Goal: Task Accomplishment & Management: Complete application form

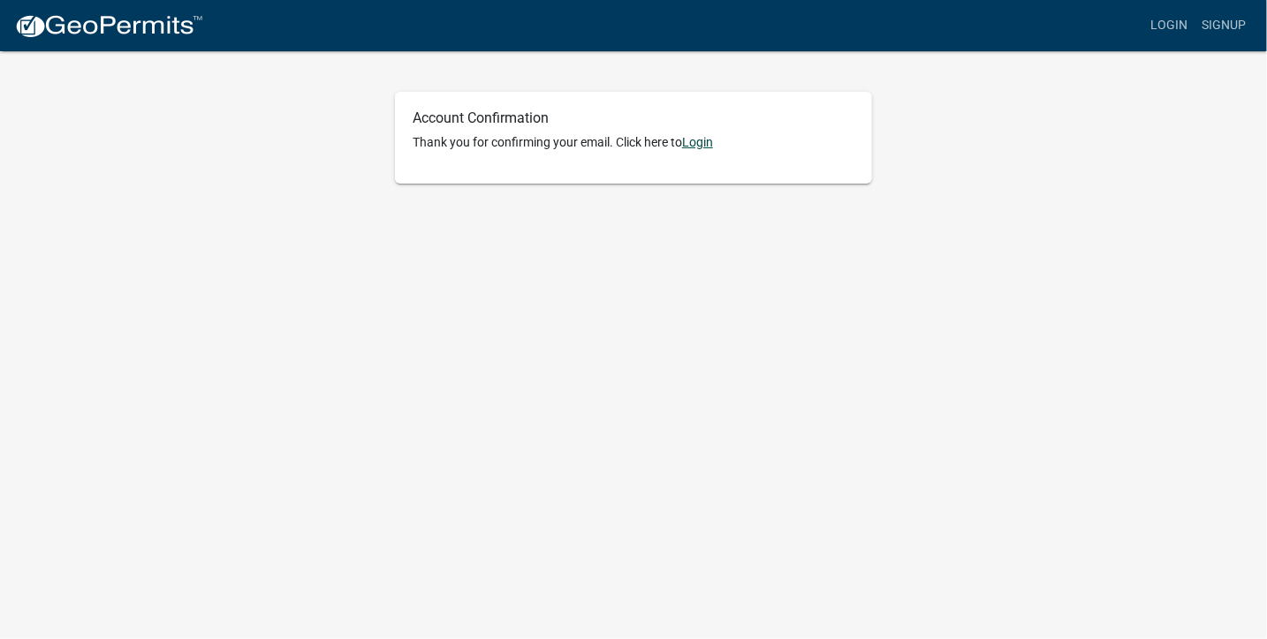
click at [700, 140] on link "Login" at bounding box center [697, 142] width 31 height 14
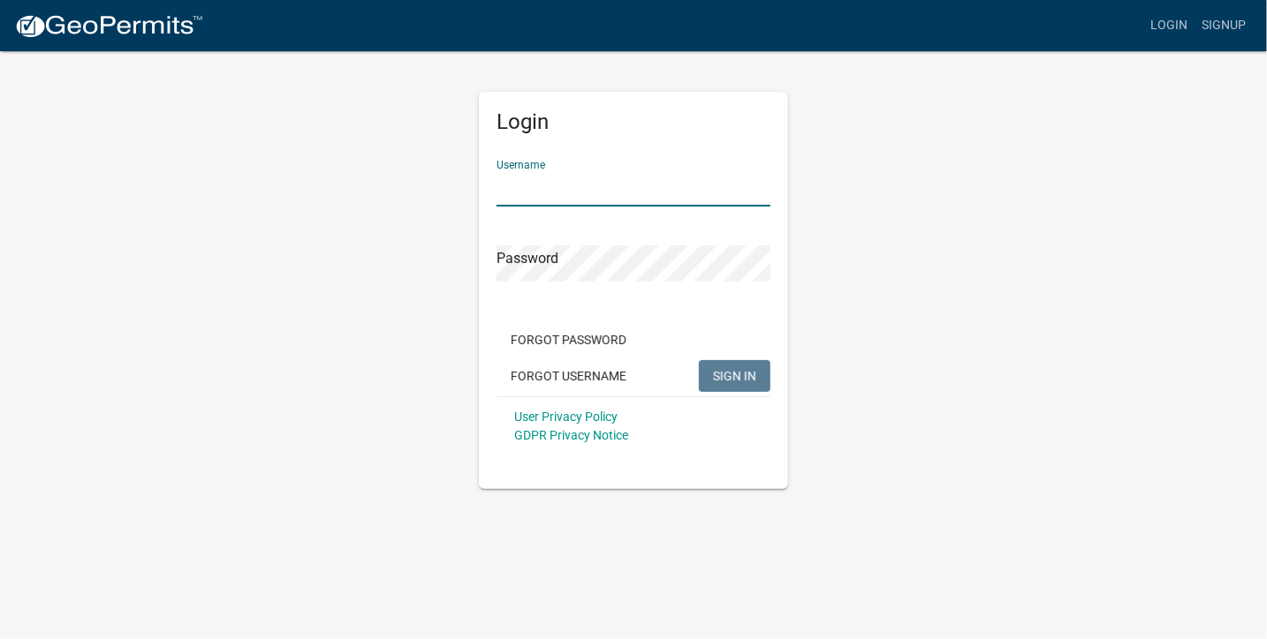
click at [572, 190] on input "Username" at bounding box center [633, 188] width 274 height 36
type input "Akkermanj"
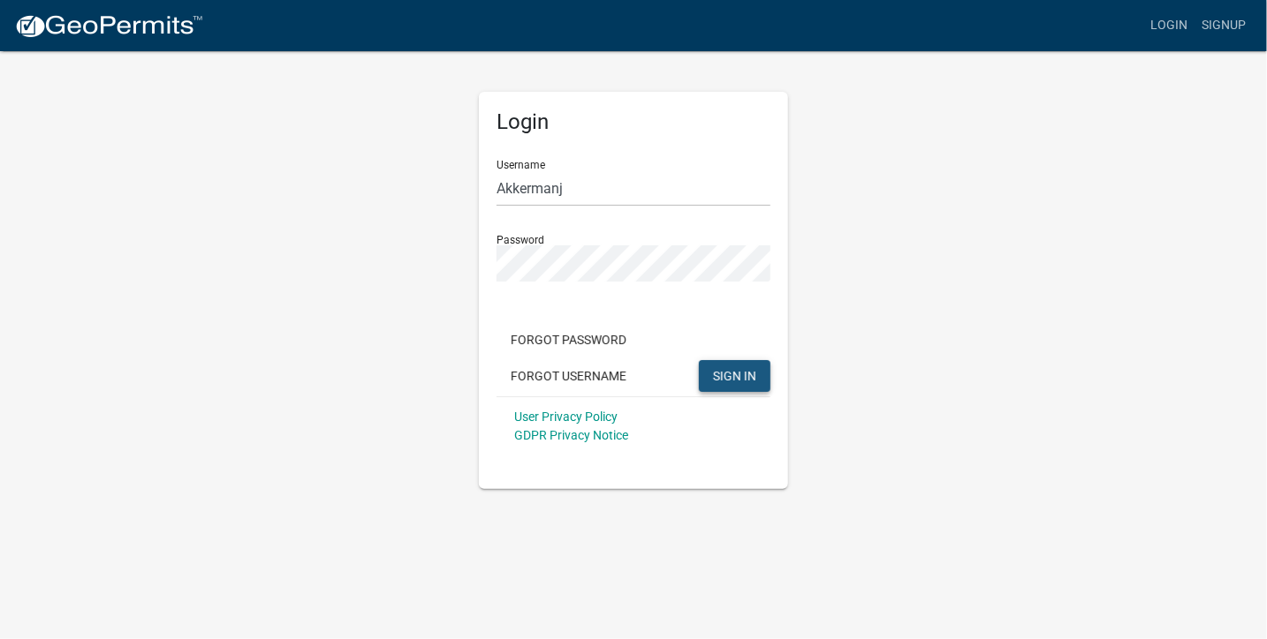
click at [738, 376] on span "SIGN IN" at bounding box center [734, 375] width 43 height 14
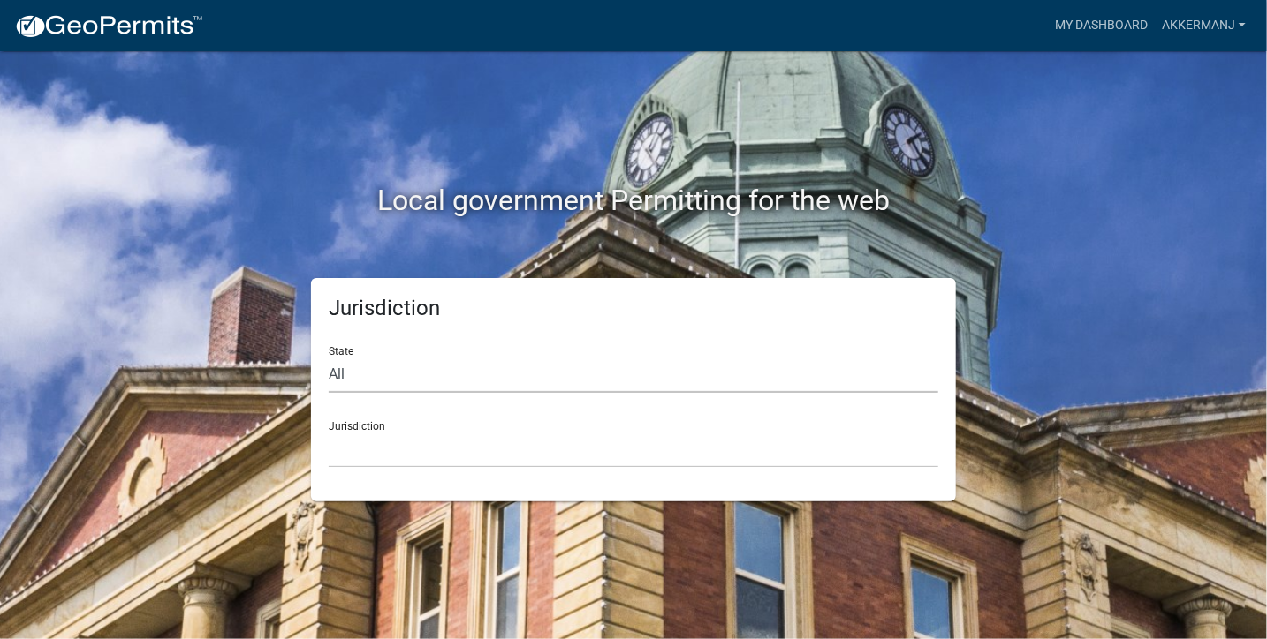
click at [347, 372] on select "All [US_STATE] [US_STATE] [US_STATE] [US_STATE] [US_STATE] [US_STATE] [US_STATE…" at bounding box center [633, 375] width 609 height 36
select select "[US_STATE]"
click at [329, 357] on select "All [US_STATE] [US_STATE] [US_STATE] [US_STATE] [US_STATE] [US_STATE] [US_STATE…" at bounding box center [633, 375] width 609 height 36
click at [382, 449] on select "[GEOGRAPHIC_DATA], [US_STATE] [GEOGRAPHIC_DATA], [US_STATE] [GEOGRAPHIC_DATA], …" at bounding box center [633, 450] width 609 height 36
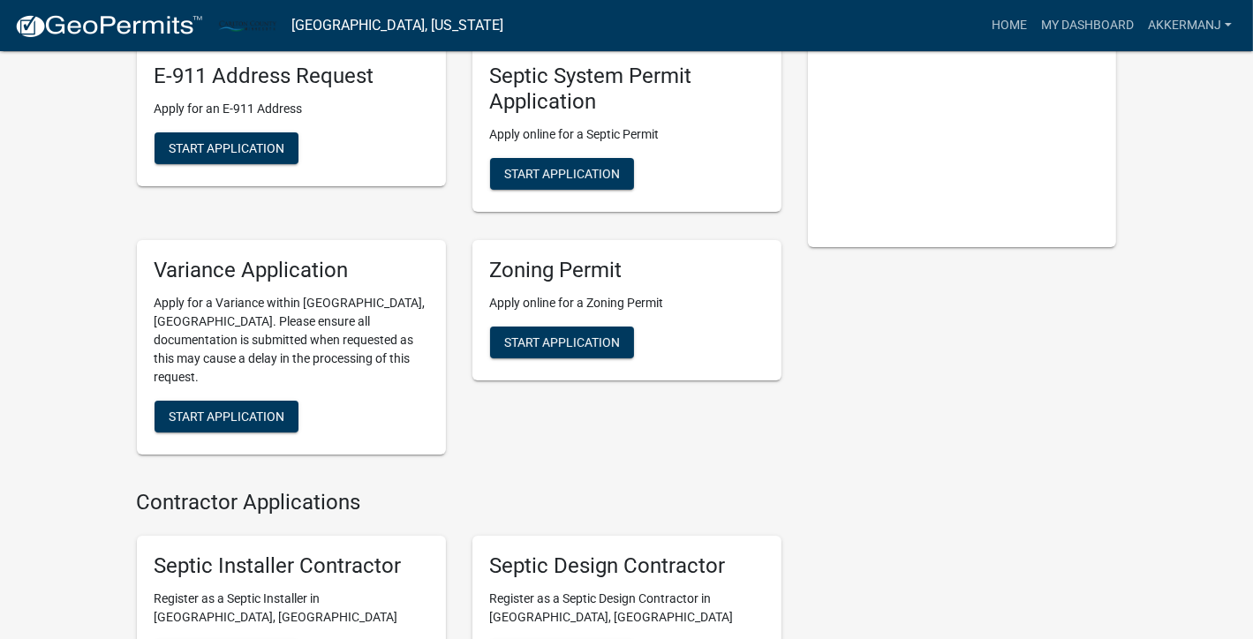
scroll to position [177, 0]
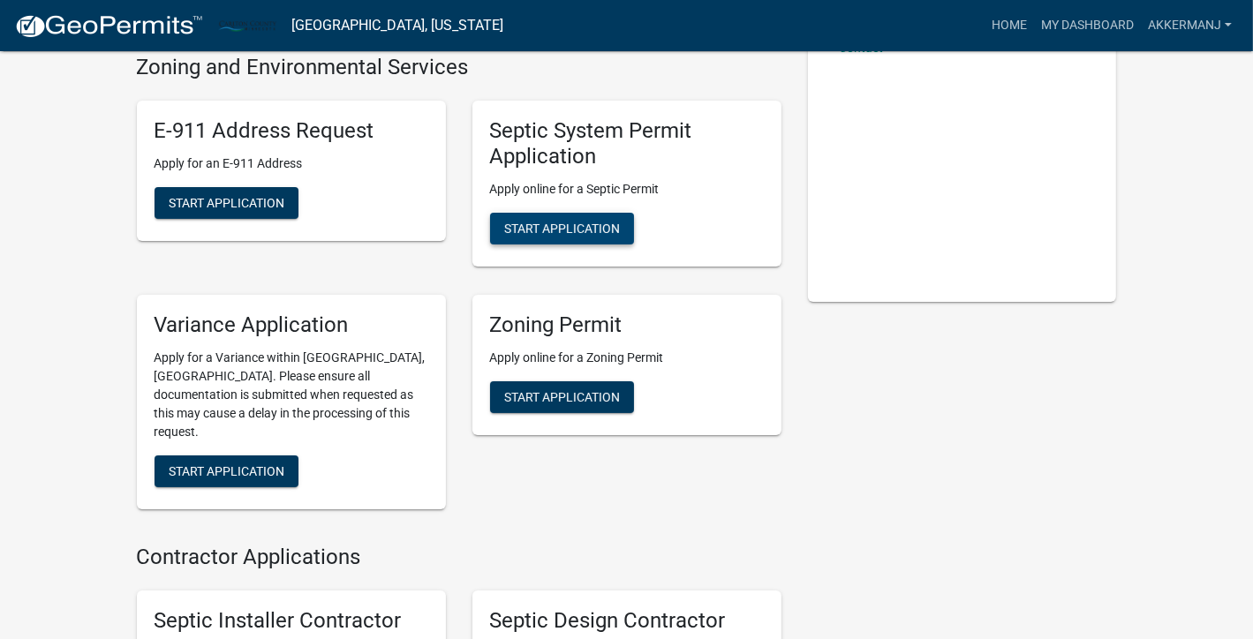
click at [601, 228] on span "Start Application" at bounding box center [562, 228] width 116 height 14
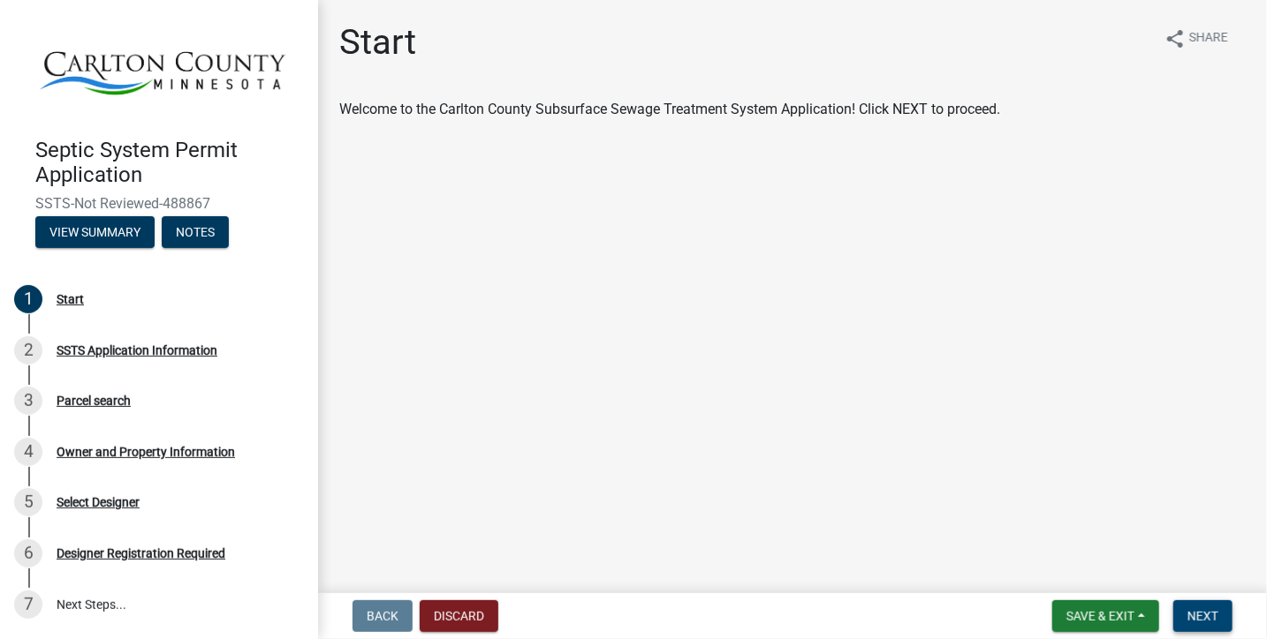
click at [1198, 616] on span "Next" at bounding box center [1202, 616] width 31 height 14
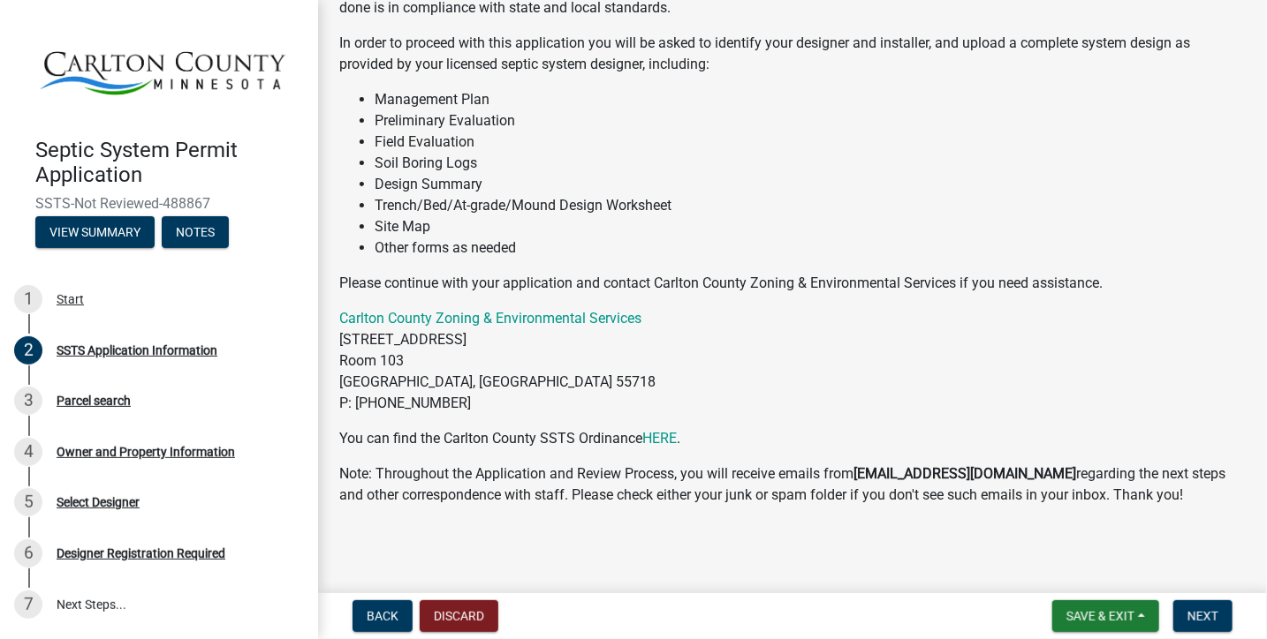
scroll to position [179, 0]
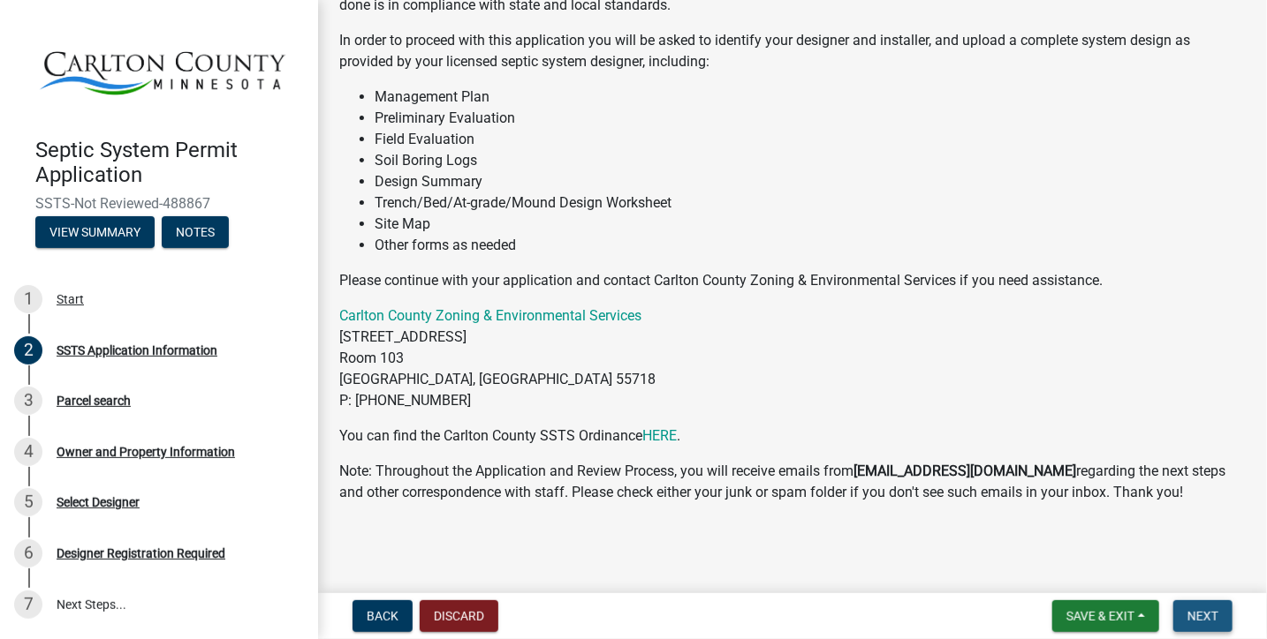
click at [1199, 616] on span "Next" at bounding box center [1202, 616] width 31 height 14
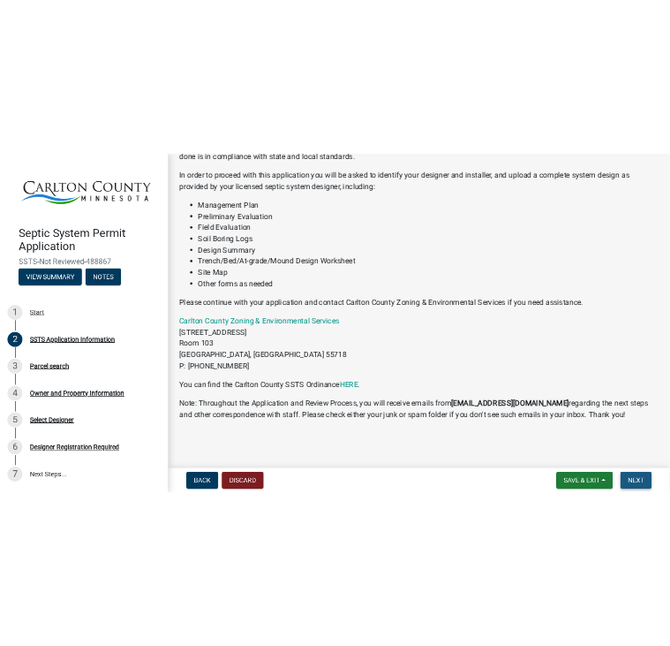
scroll to position [0, 0]
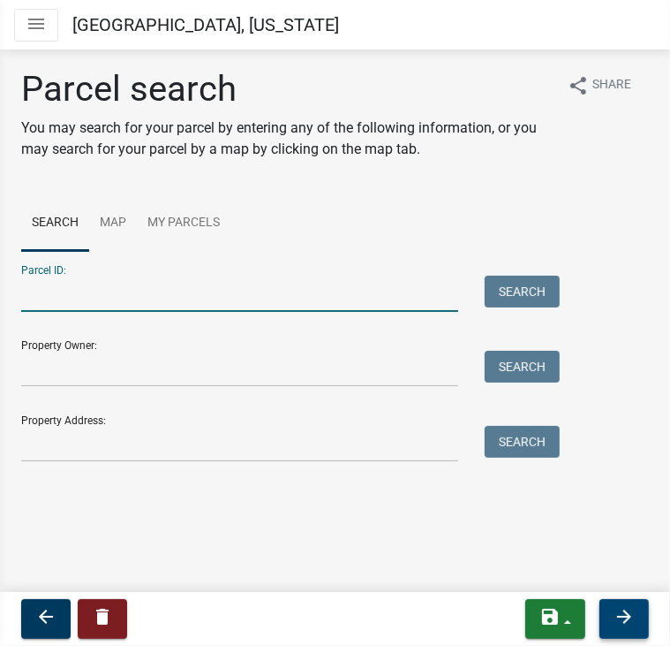
click at [71, 292] on input "Parcel ID:" at bounding box center [239, 294] width 437 height 36
type input "[PHONE_NUMBER]"
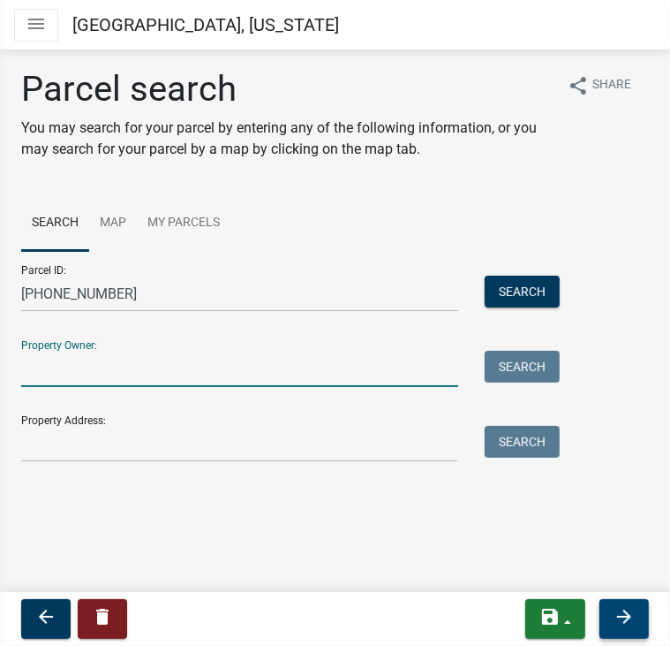
click at [119, 370] on input "Property Owner:" at bounding box center [239, 369] width 437 height 36
click at [50, 370] on input "Property Owner:" at bounding box center [239, 369] width 437 height 36
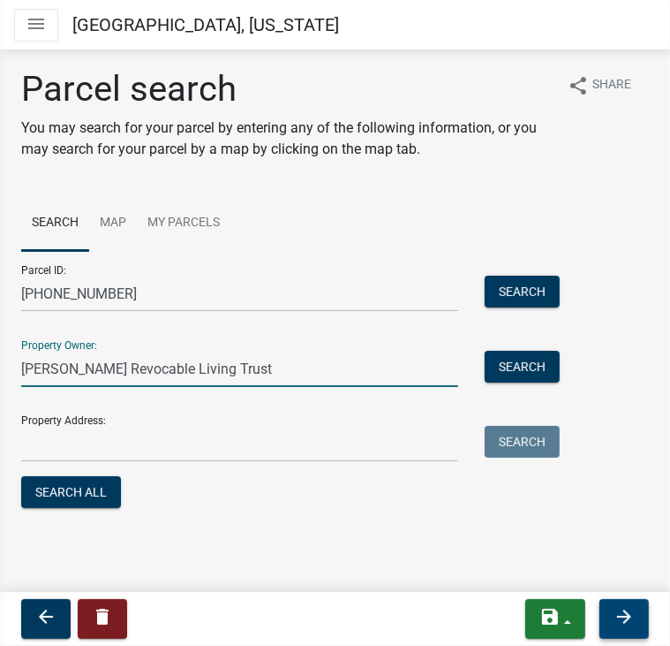
type input "[PERSON_NAME] Revocable Living Trust"
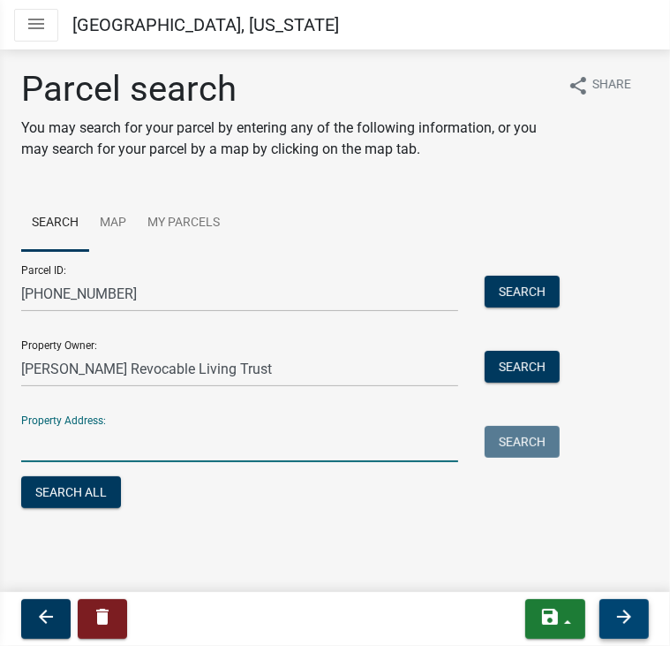
click at [64, 445] on input "Property Address:" at bounding box center [239, 444] width 437 height 36
click at [74, 446] on input "Property Address:" at bounding box center [239, 444] width 437 height 36
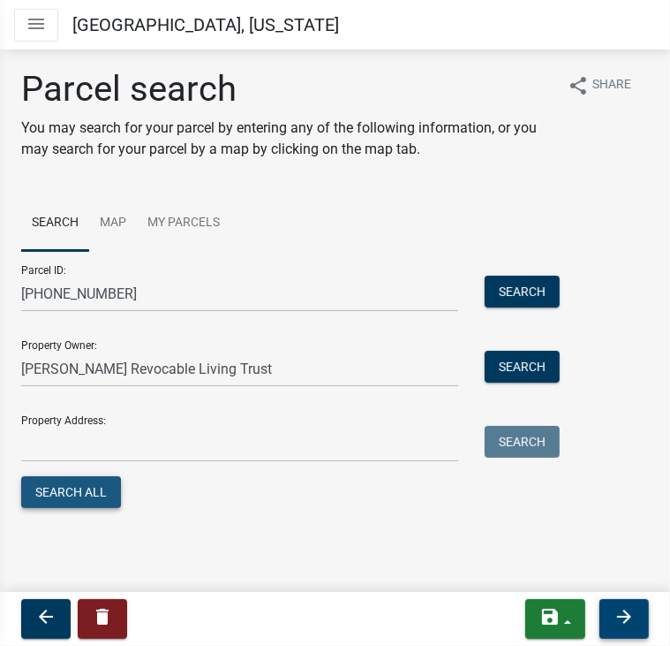
click at [50, 483] on button "Search All" at bounding box center [71, 492] width 100 height 32
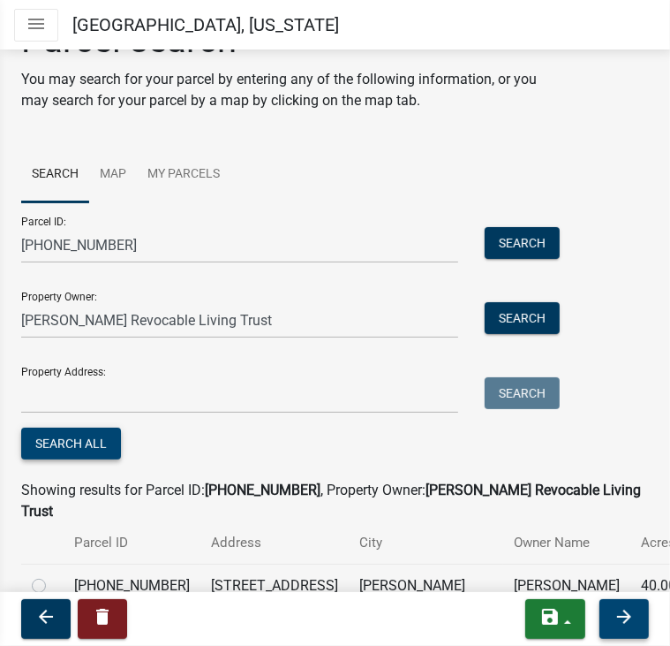
scroll to position [131, 0]
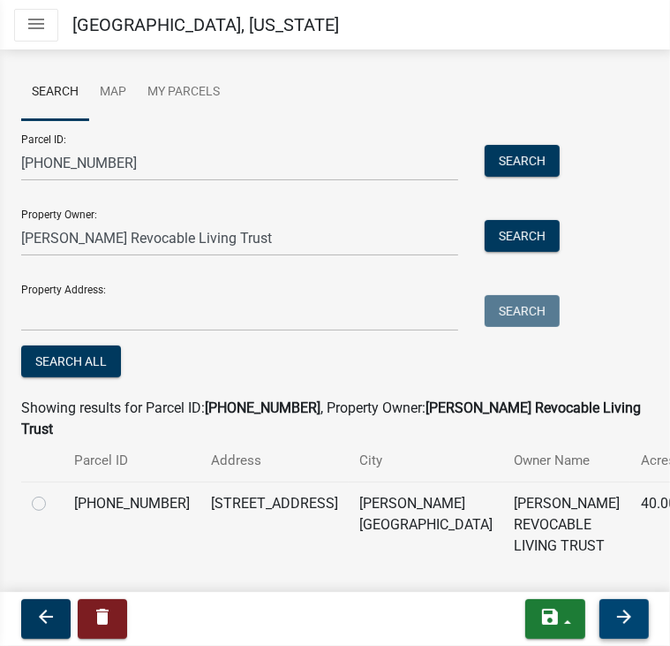
click at [53, 493] on label at bounding box center [53, 493] width 0 height 0
click at [53, 493] on input "radio" at bounding box center [58, 498] width 11 height 11
radio input "true"
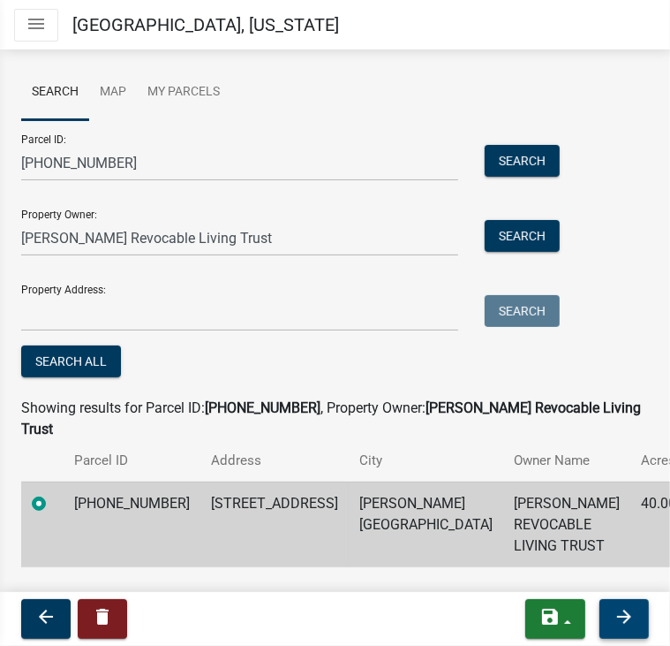
click at [624, 611] on icon "arrow_forward" at bounding box center [624, 616] width 21 height 21
click at [624, 613] on icon "arrow_forward" at bounding box center [624, 616] width 21 height 21
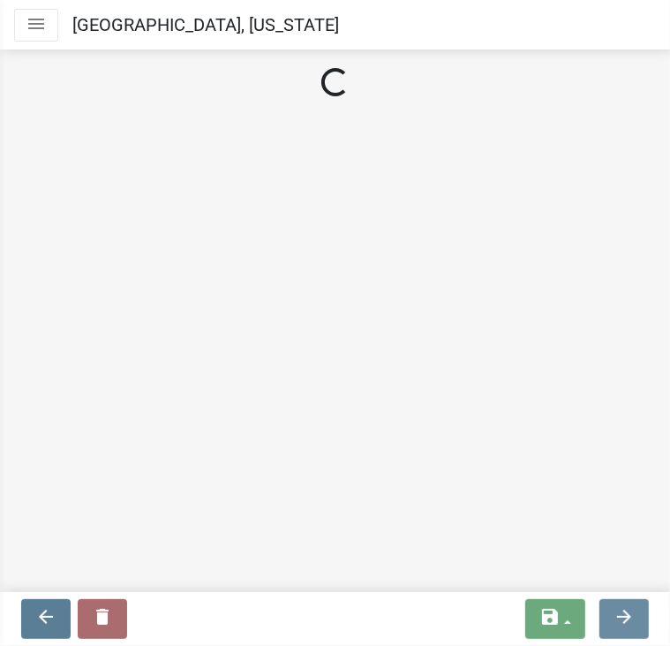
scroll to position [0, 0]
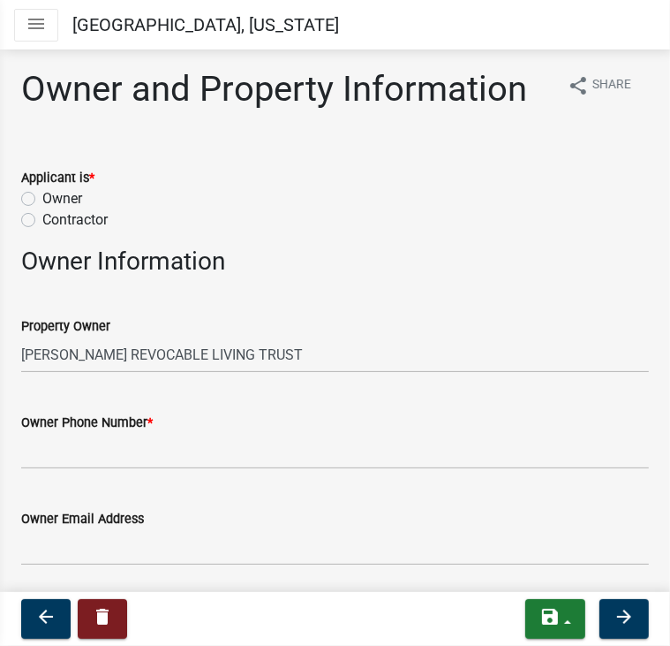
click at [42, 197] on label "Owner" at bounding box center [62, 198] width 40 height 21
click at [42, 197] on input "Owner" at bounding box center [47, 193] width 11 height 11
radio input "true"
click at [42, 445] on input "Owner Phone Number *" at bounding box center [335, 451] width 628 height 36
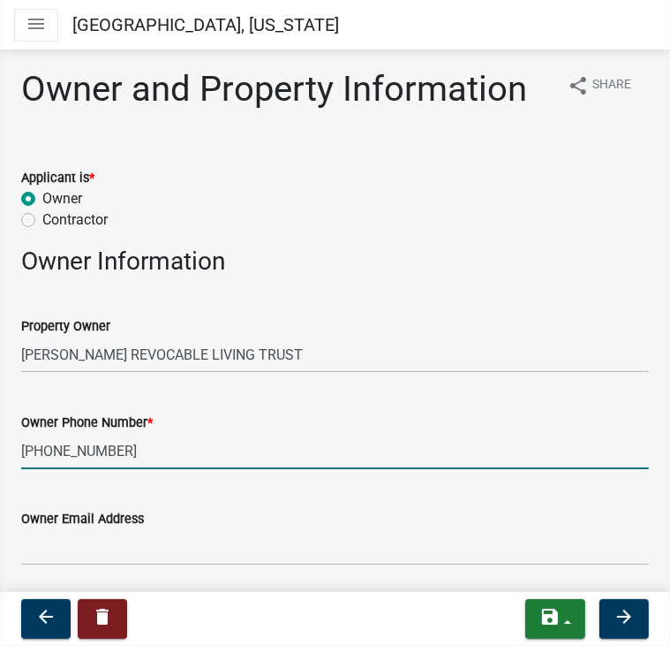
scroll to position [88, 0]
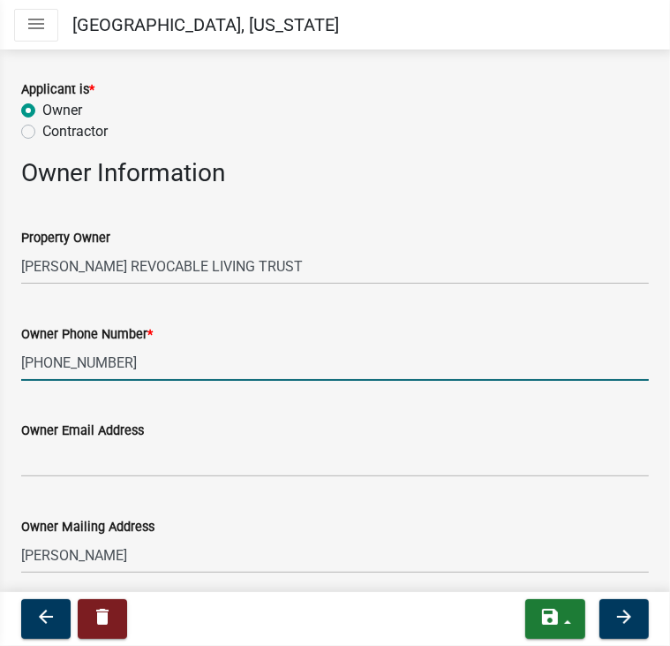
type input "[PHONE_NUMBER]"
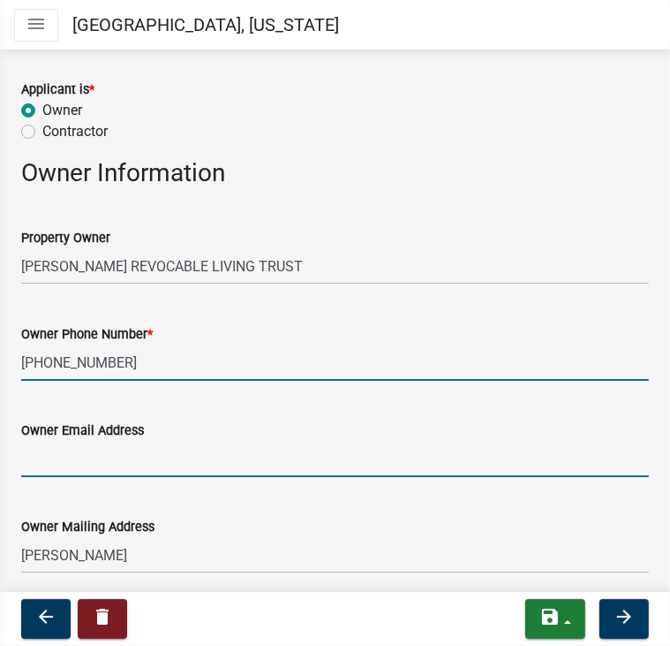
click at [95, 452] on input "Owner Email Address" at bounding box center [335, 459] width 628 height 36
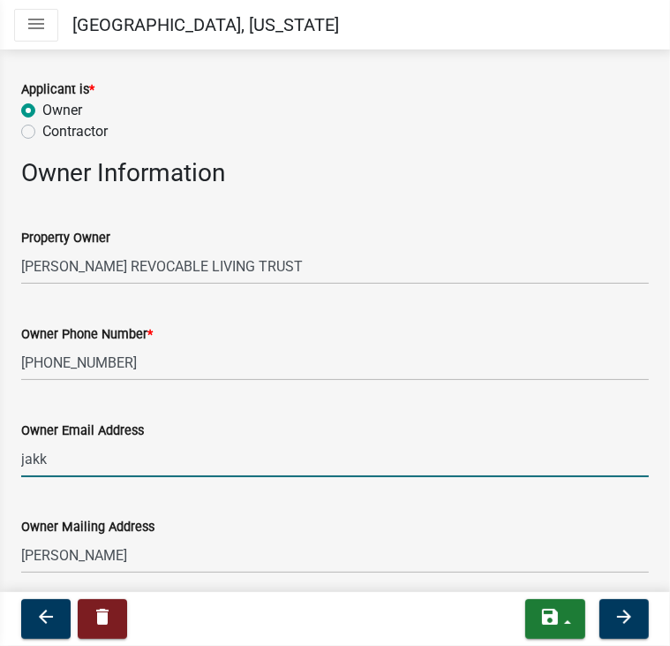
type input "[EMAIL_ADDRESS][PERSON_NAME][DOMAIN_NAME]"
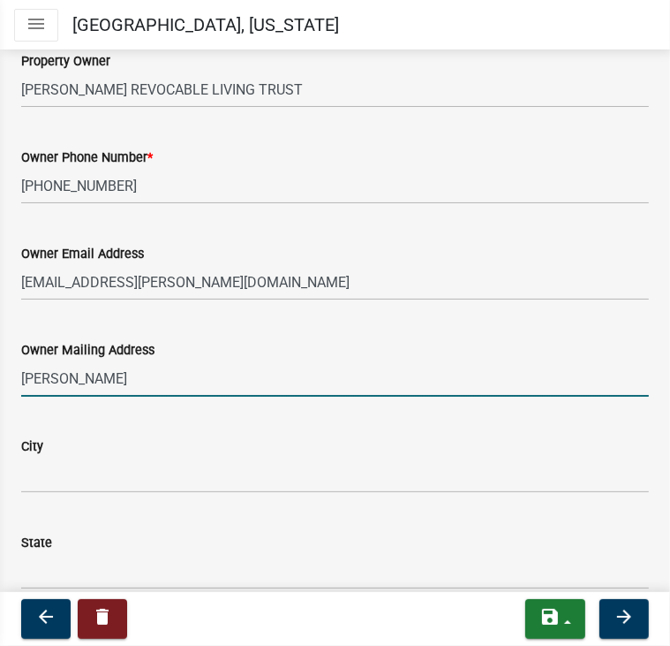
scroll to position [353, 0]
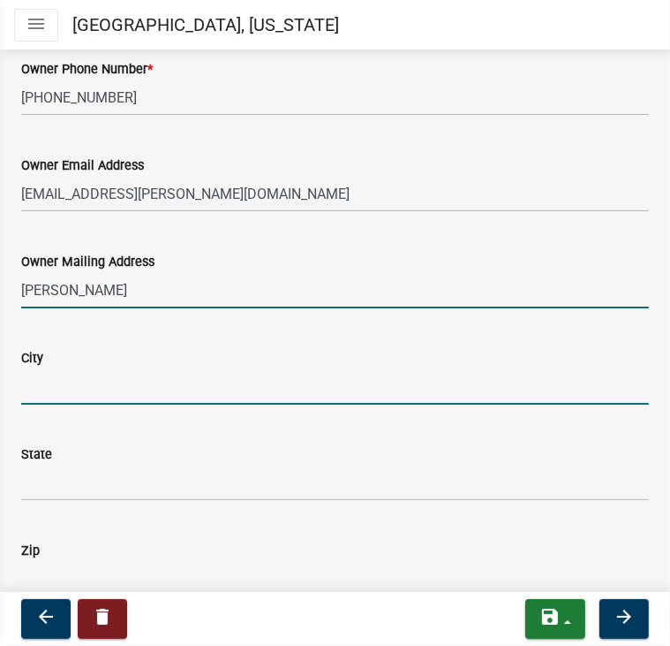
click at [70, 379] on input "City" at bounding box center [335, 386] width 628 height 36
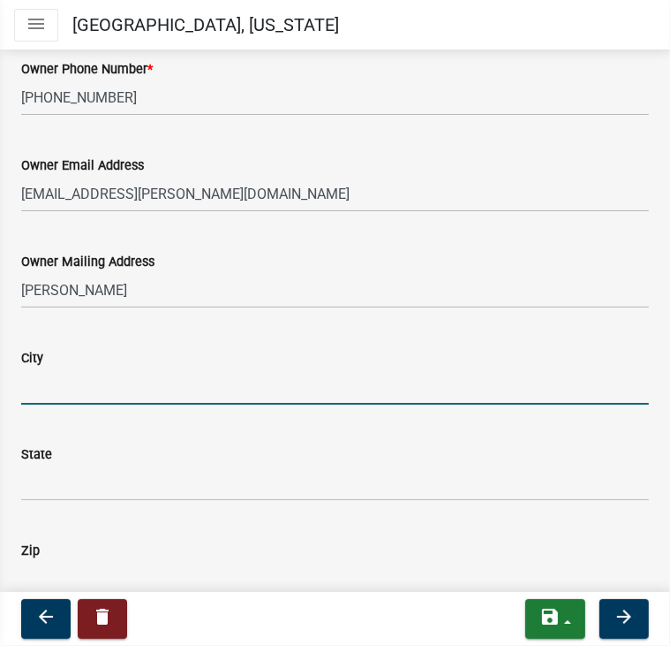
type input "[GEOGRAPHIC_DATA]"
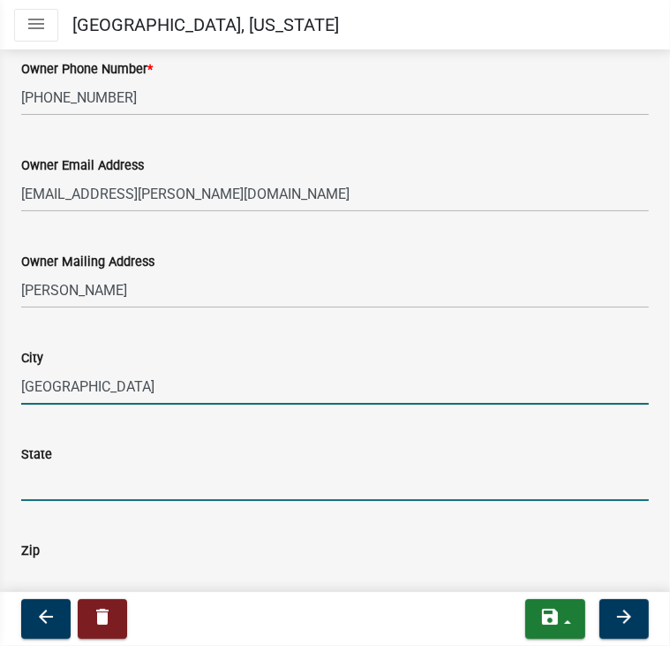
type input "[US_STATE]"
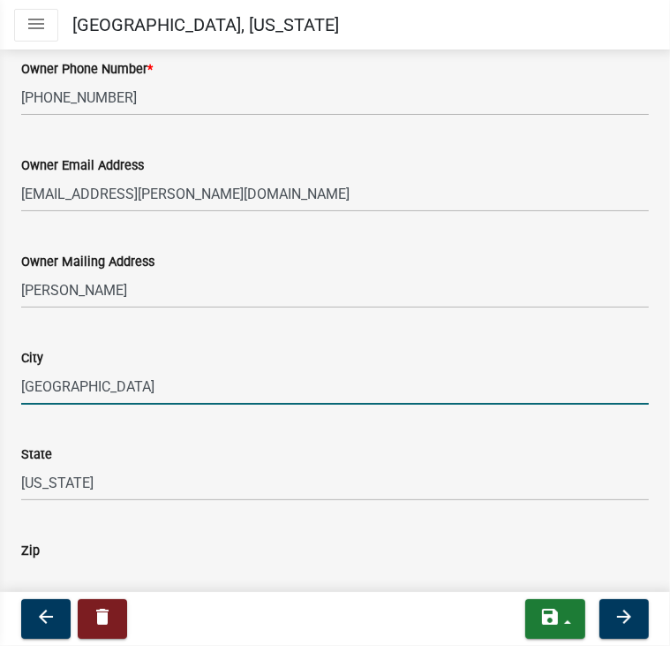
type input "55912"
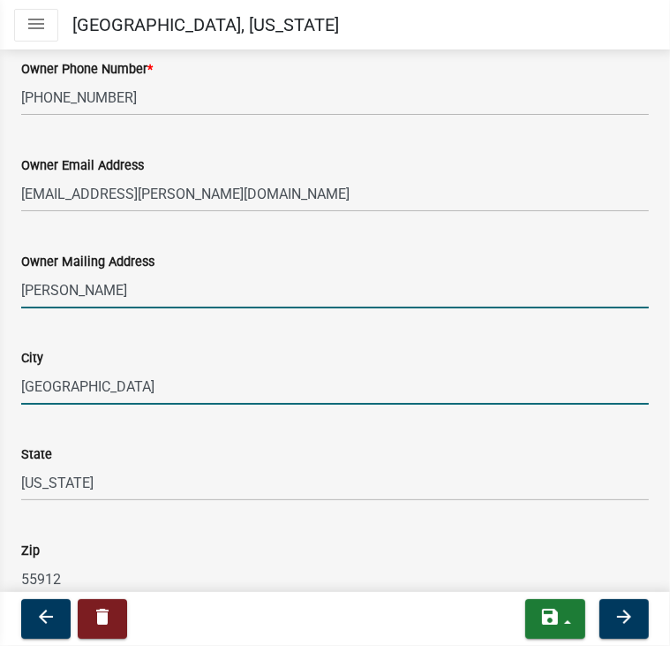
click at [255, 282] on input "[PERSON_NAME]" at bounding box center [335, 290] width 628 height 36
drag, startPoint x: 255, startPoint y: 284, endPoint x: 18, endPoint y: 289, distance: 237.7
click at [18, 289] on div "Owner Mailing Address [PERSON_NAME]" at bounding box center [335, 267] width 654 height 82
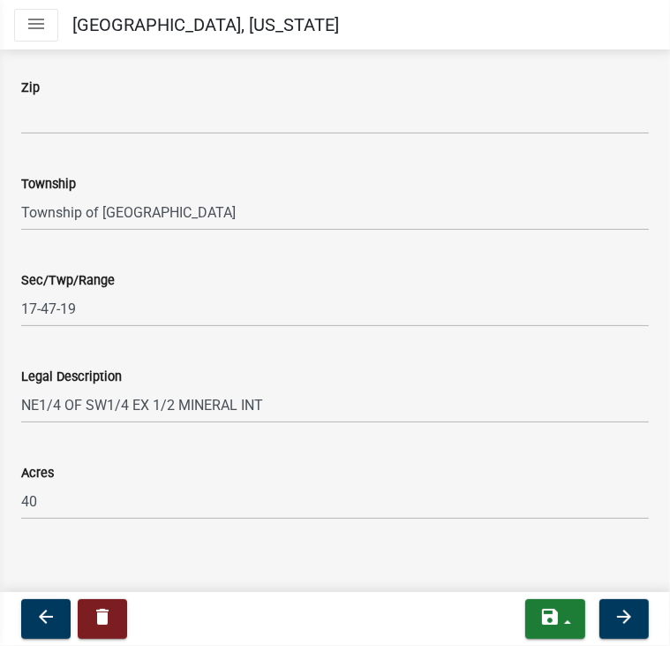
scroll to position [1352, 0]
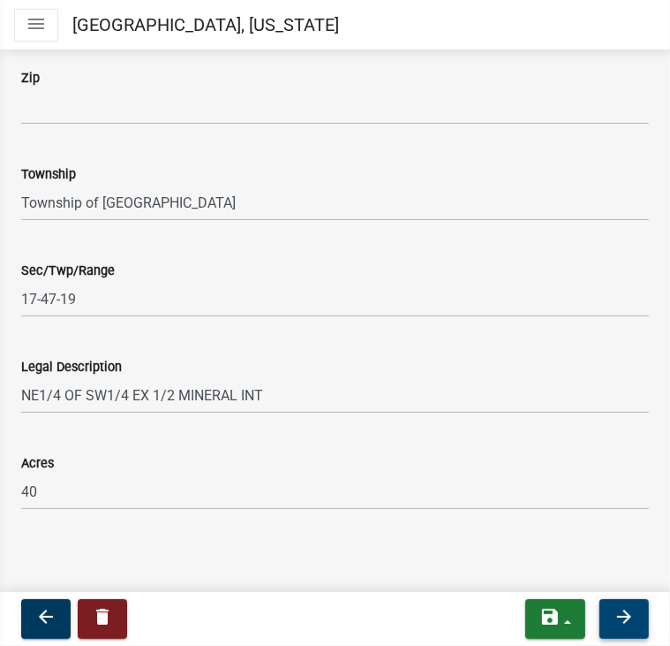
type input "[STREET_ADDRESS]"
click at [623, 611] on icon "arrow_forward" at bounding box center [624, 616] width 21 height 21
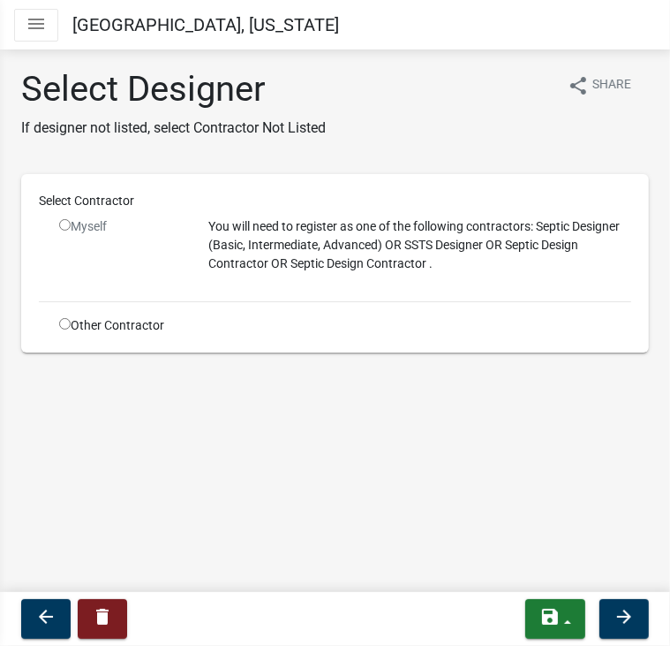
click at [68, 321] on input "radio" at bounding box center [64, 323] width 11 height 11
radio input "true"
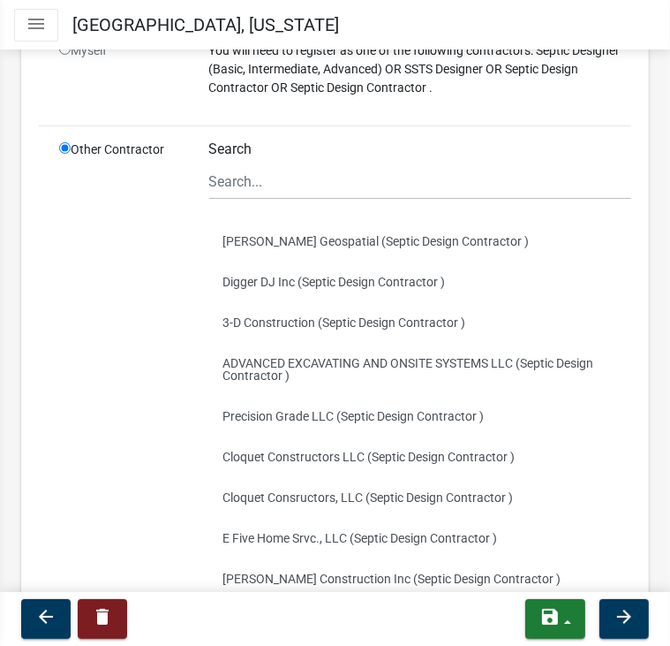
scroll to position [161, 0]
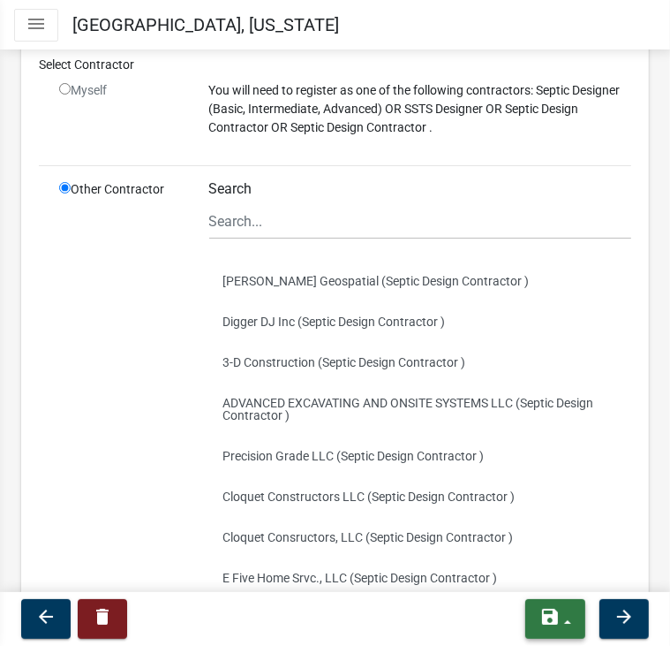
click at [542, 614] on icon "save" at bounding box center [550, 616] width 21 height 21
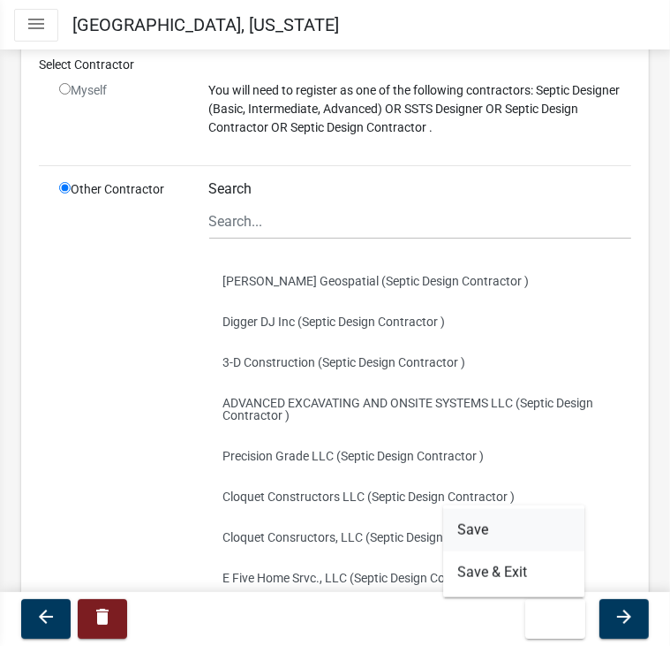
click at [479, 535] on button "Save" at bounding box center [513, 530] width 141 height 42
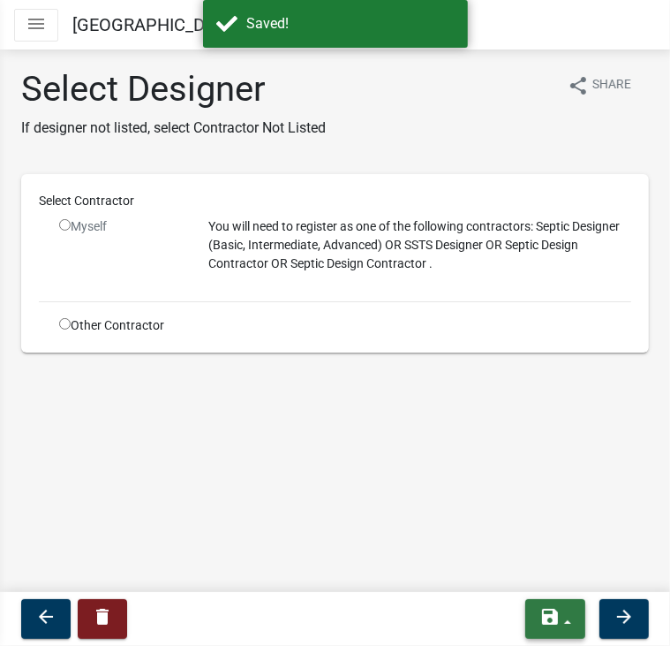
click at [544, 626] on icon "save" at bounding box center [550, 616] width 21 height 21
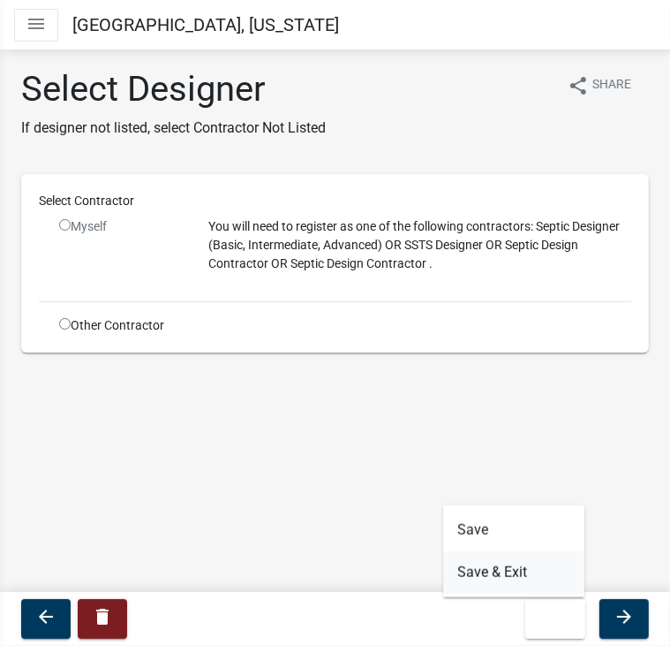
click at [497, 579] on button "Save & Exit" at bounding box center [513, 572] width 141 height 42
